Goal: Navigation & Orientation: Find specific page/section

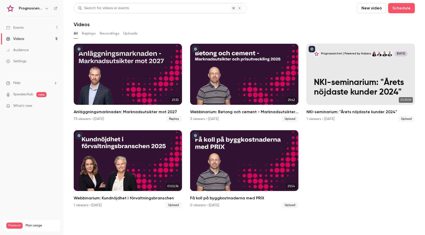
click at [23, 28] on div "Events" at bounding box center [15, 27] width 18 height 5
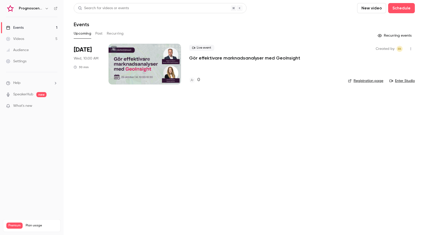
click at [14, 37] on div "Videos" at bounding box center [15, 38] width 18 height 5
